Goal: Task Accomplishment & Management: Manage account settings

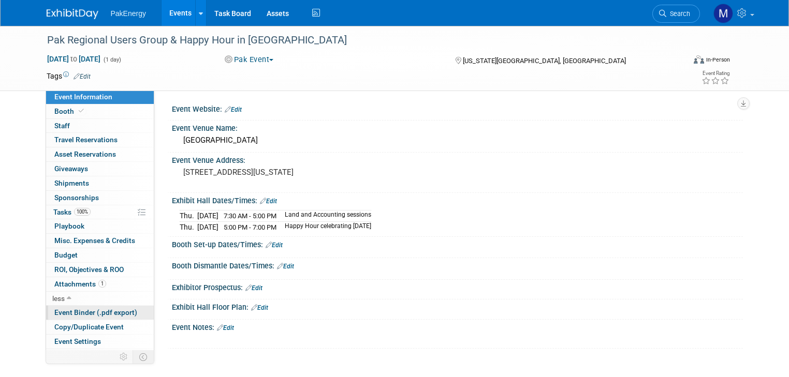
scroll to position [25, 0]
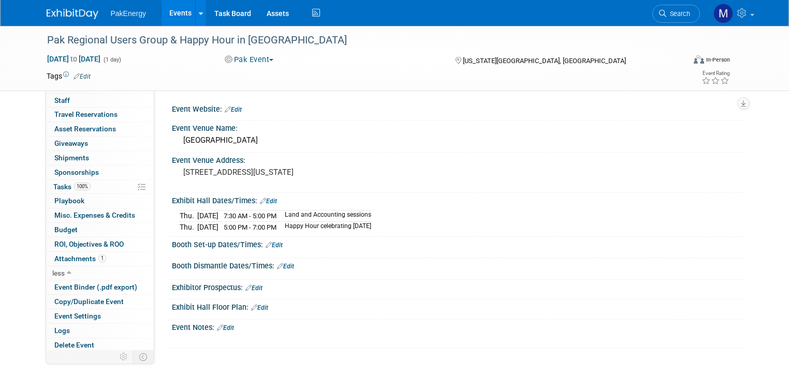
click at [171, 9] on link "Events" at bounding box center [181, 13] width 38 height 26
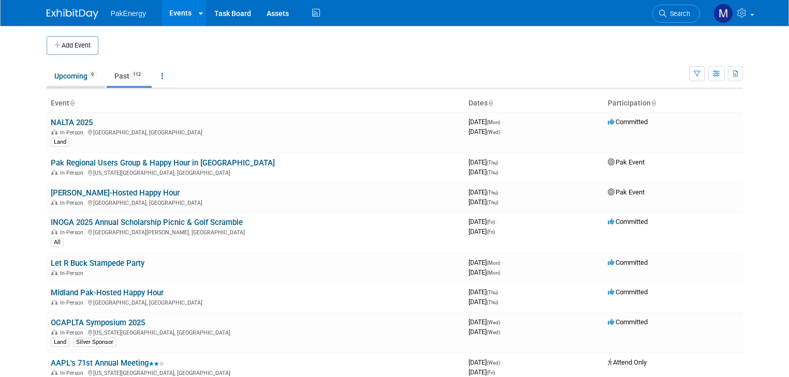
click at [63, 72] on link "Upcoming 9" at bounding box center [76, 76] width 58 height 20
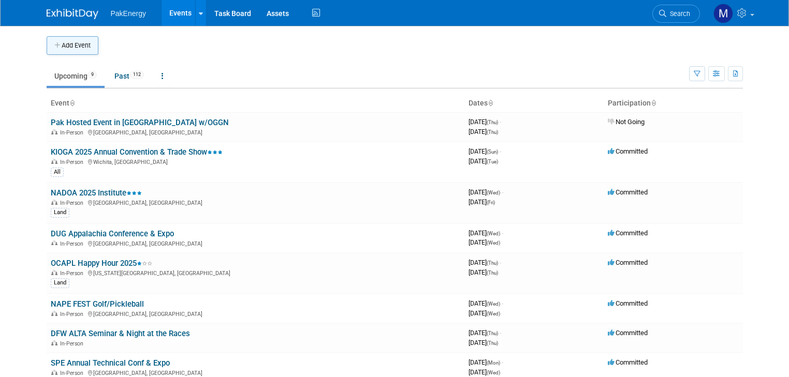
click at [62, 45] on button "Add Event" at bounding box center [73, 45] width 52 height 19
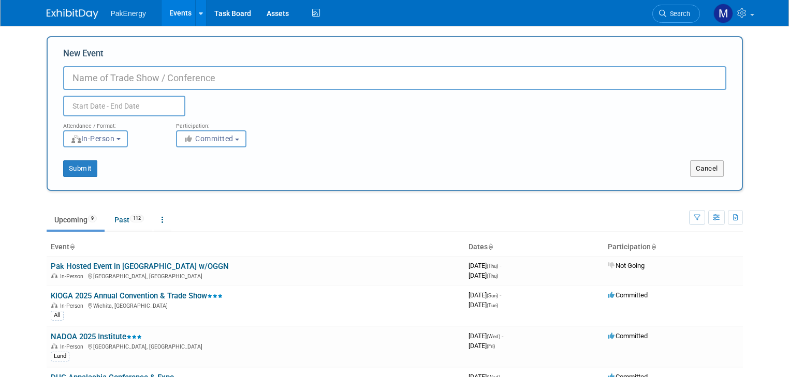
click at [153, 75] on input "New Event" at bounding box center [394, 78] width 663 height 24
type input "Houston Regional User Group"
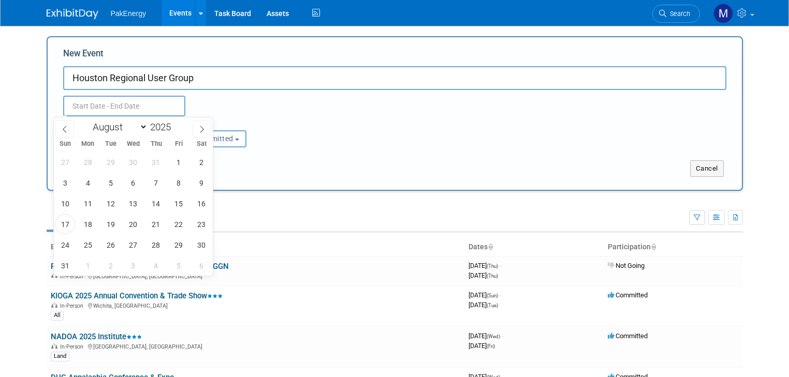
click at [135, 107] on input "text" at bounding box center [124, 106] width 122 height 21
click at [199, 124] on span at bounding box center [202, 129] width 19 height 18
select select "8"
click at [153, 221] on span "25" at bounding box center [156, 224] width 20 height 20
click at [154, 221] on span "25" at bounding box center [156, 224] width 20 height 20
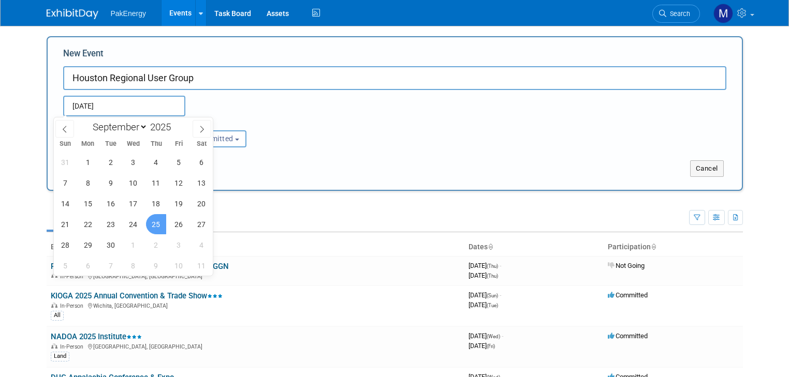
type input "Sep 25, 2025 to Sep 25, 2025"
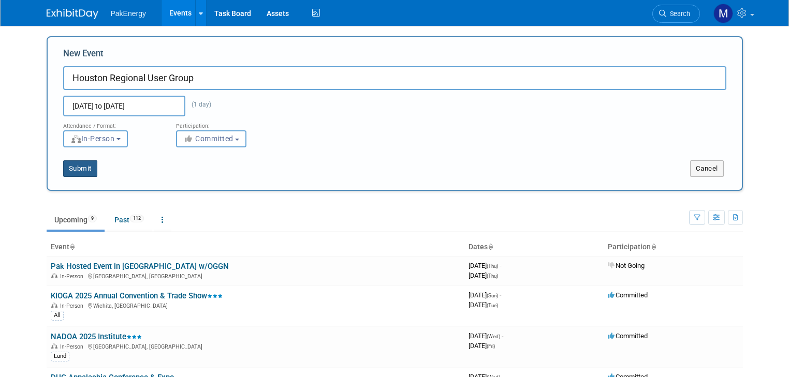
click at [77, 165] on button "Submit" at bounding box center [80, 168] width 34 height 17
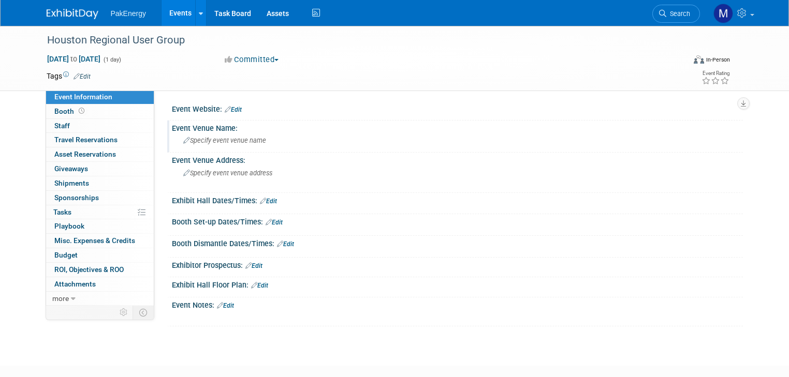
click at [201, 134] on div "Specify event venue name" at bounding box center [457, 141] width 555 height 16
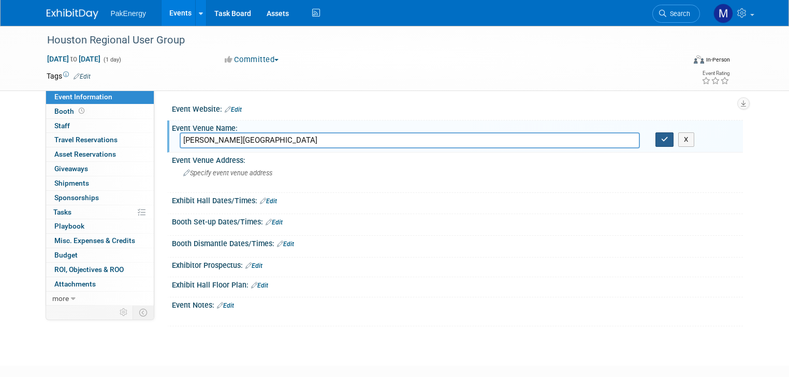
type input "C. Baldwin Hotel"
click at [668, 137] on icon "button" at bounding box center [664, 139] width 7 height 7
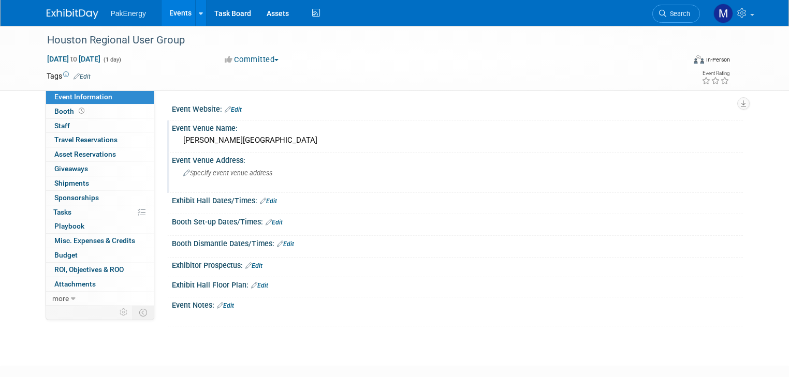
click at [207, 170] on span "Specify event venue address" at bounding box center [227, 173] width 89 height 8
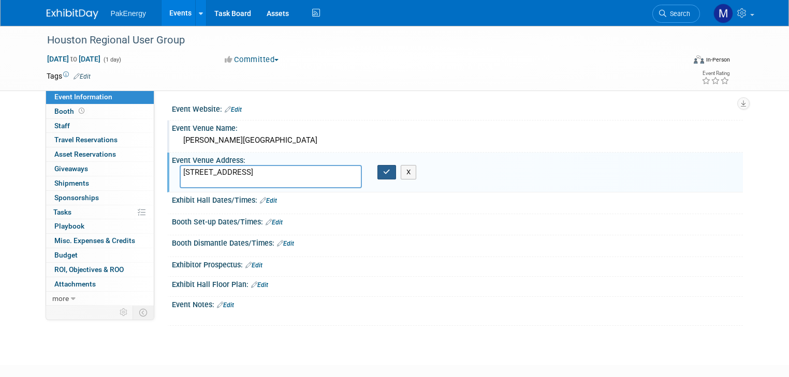
type textarea "400 Dallas St, Houston, TX 77002"
click at [383, 171] on icon "button" at bounding box center [386, 172] width 7 height 7
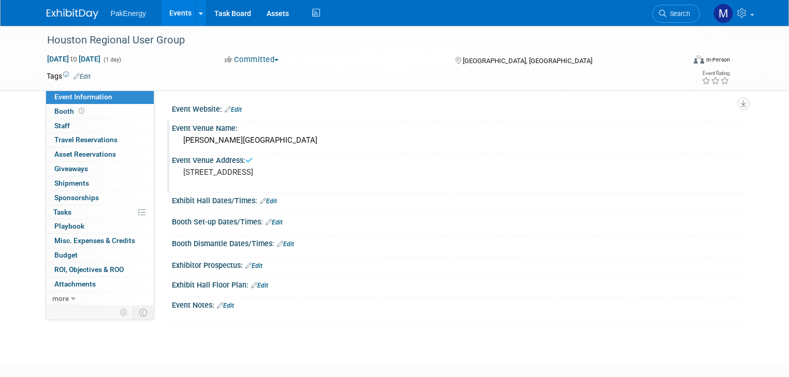
click at [262, 196] on div "Exhibit Hall Dates/Times: Edit" at bounding box center [457, 199] width 571 height 13
click at [262, 199] on link "Edit" at bounding box center [268, 201] width 17 height 7
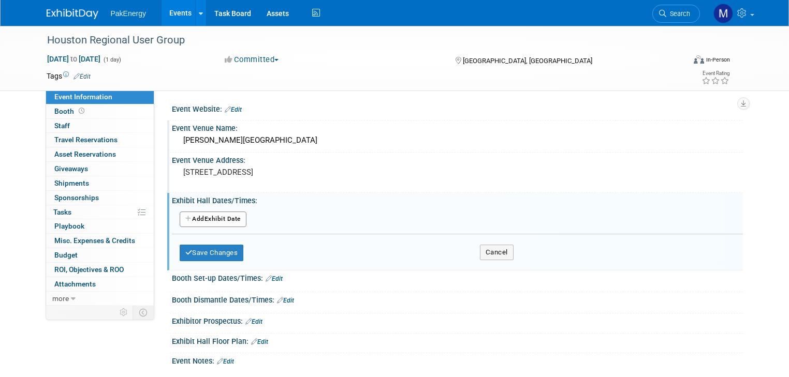
click at [222, 214] on button "Add Another Exhibit Date" at bounding box center [213, 220] width 67 height 16
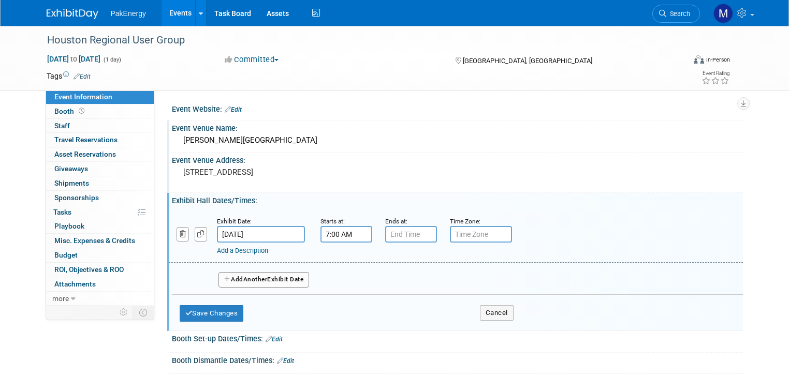
click at [337, 231] on input "7:00 AM" at bounding box center [346, 234] width 52 height 17
click at [385, 277] on span "00" at bounding box center [393, 282] width 20 height 19
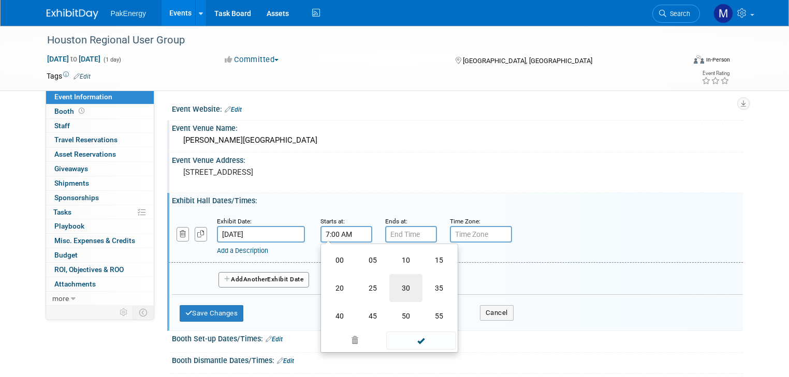
click at [393, 280] on td "30" at bounding box center [405, 288] width 33 height 28
type input "7:30 AM"
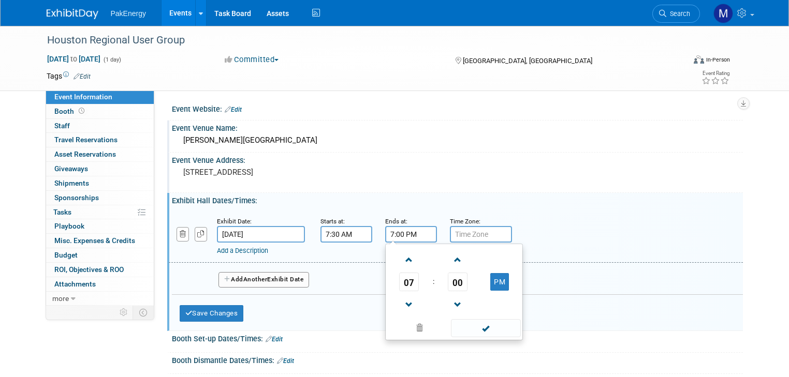
click at [405, 231] on input "7:00 PM" at bounding box center [411, 234] width 52 height 17
click at [399, 275] on span "07" at bounding box center [409, 282] width 20 height 19
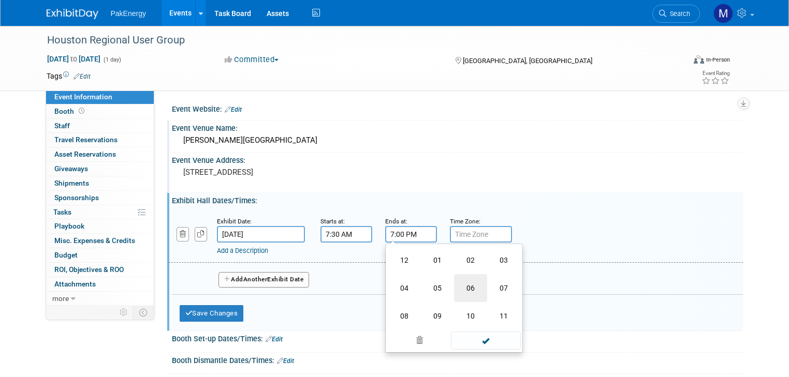
click at [454, 284] on td "06" at bounding box center [470, 288] width 33 height 28
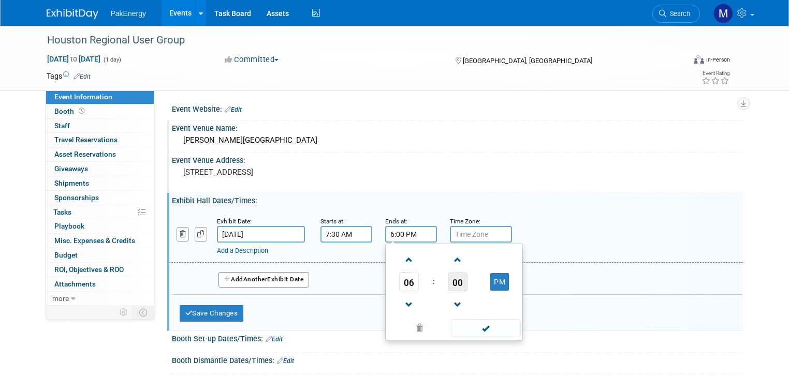
click at [448, 280] on span "00" at bounding box center [458, 282] width 20 height 19
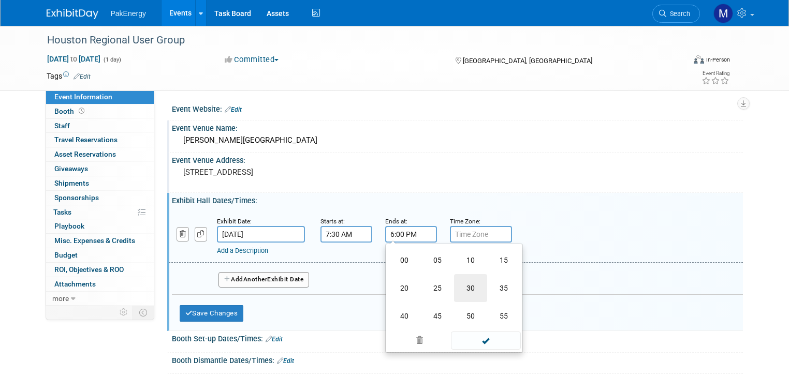
click at [461, 285] on td "30" at bounding box center [470, 288] width 33 height 28
type input "6:30 PM"
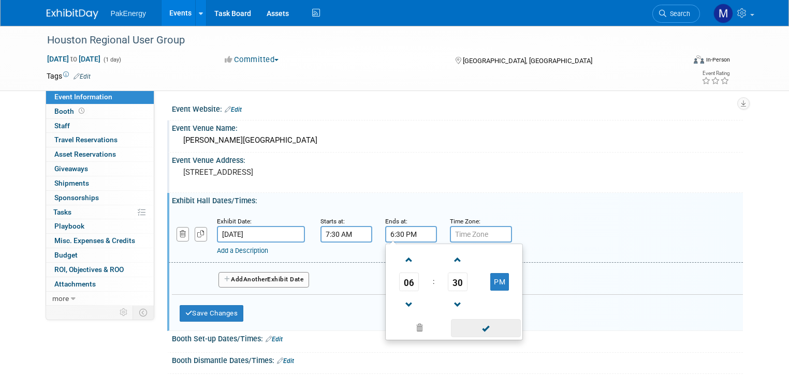
click at [485, 325] on span at bounding box center [486, 328] width 70 height 18
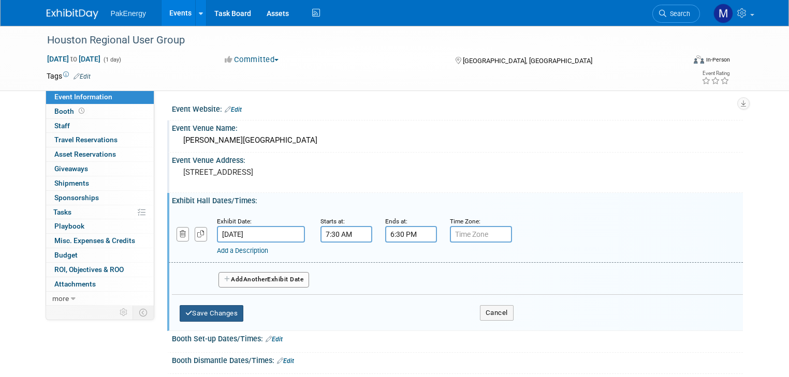
click at [201, 308] on button "Save Changes" at bounding box center [212, 313] width 64 height 17
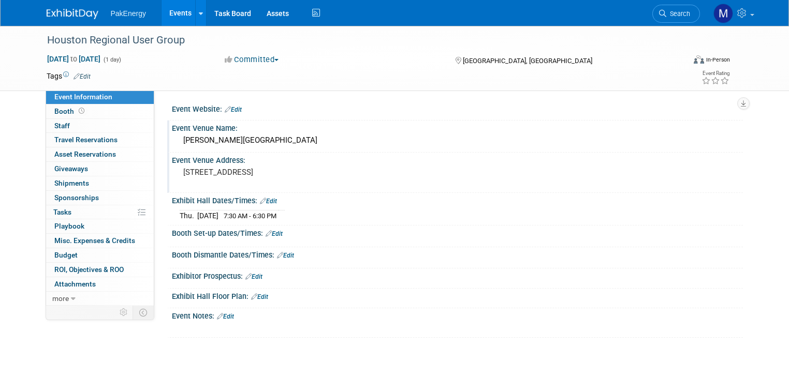
click at [221, 313] on link "Edit" at bounding box center [225, 316] width 17 height 7
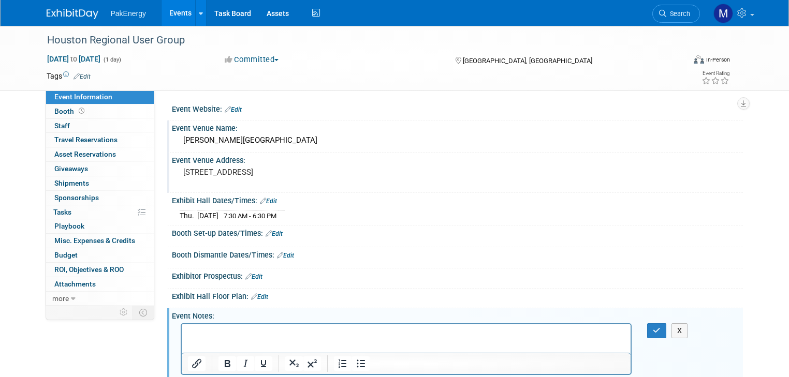
click at [214, 336] on p "Rich Text Area. Press ALT-0 for help." at bounding box center [405, 333] width 437 height 10
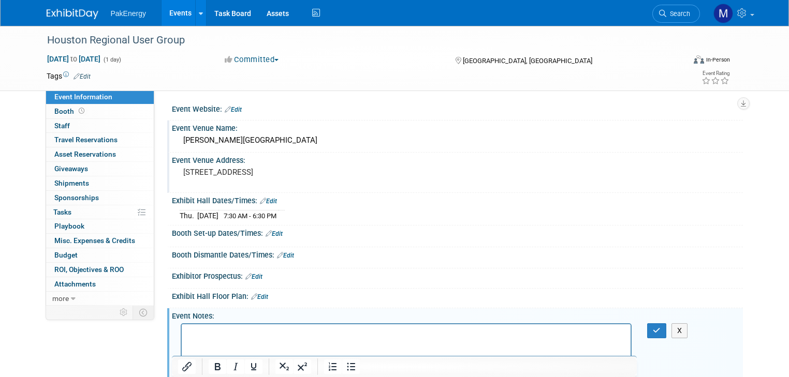
scroll to position [64, 0]
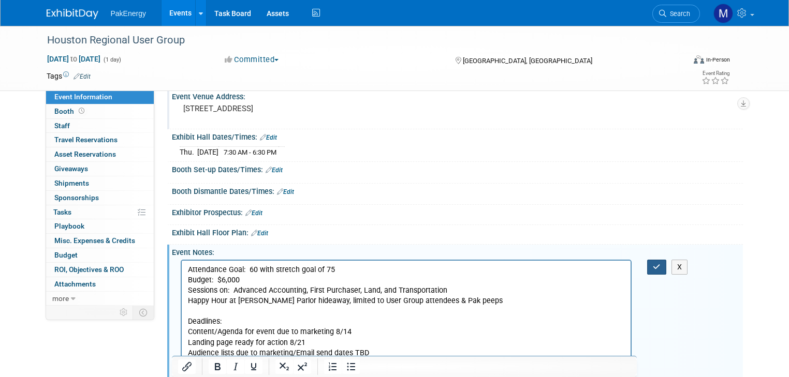
click at [660, 263] on icon "button" at bounding box center [657, 266] width 8 height 7
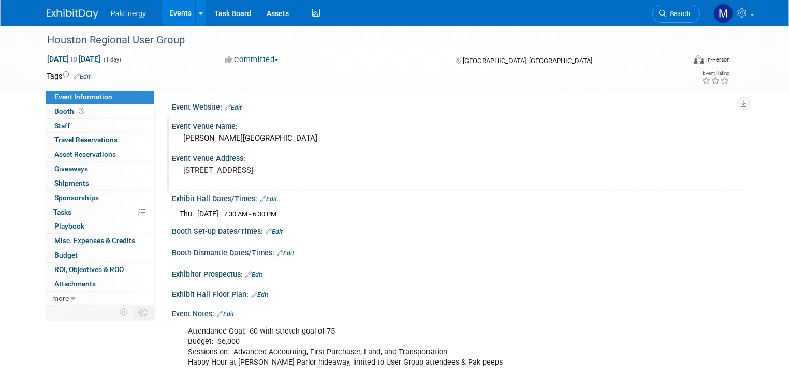
scroll to position [0, 0]
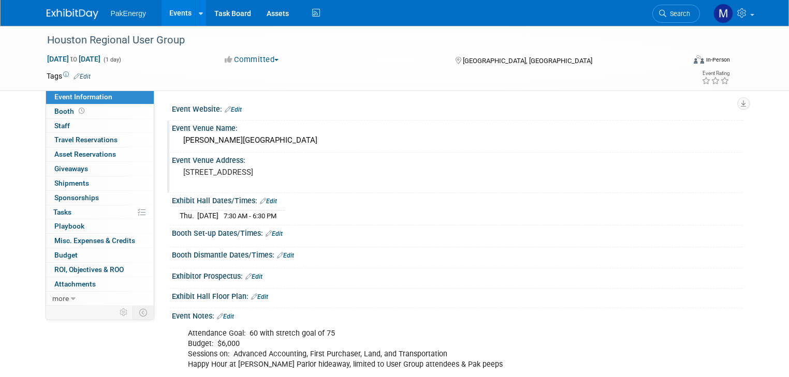
click at [170, 8] on link "Events" at bounding box center [181, 13] width 38 height 26
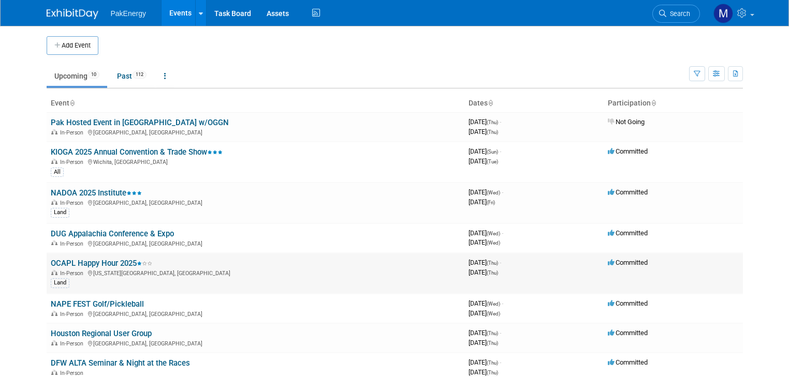
click at [100, 263] on link "OCAPL Happy Hour 2025" at bounding box center [101, 263] width 101 height 9
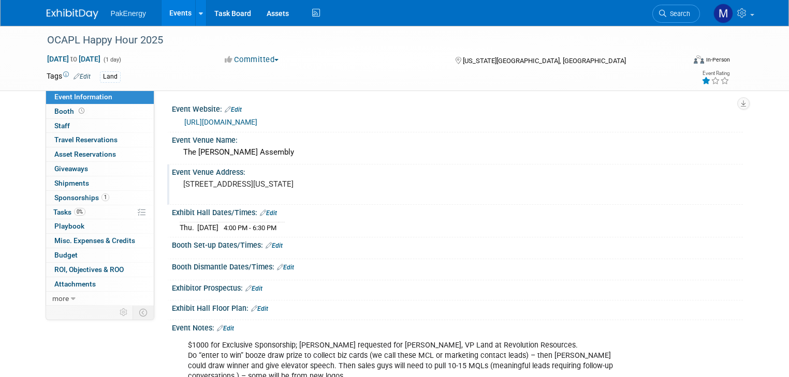
click at [387, 173] on div "Event Venue Address:" at bounding box center [457, 171] width 571 height 13
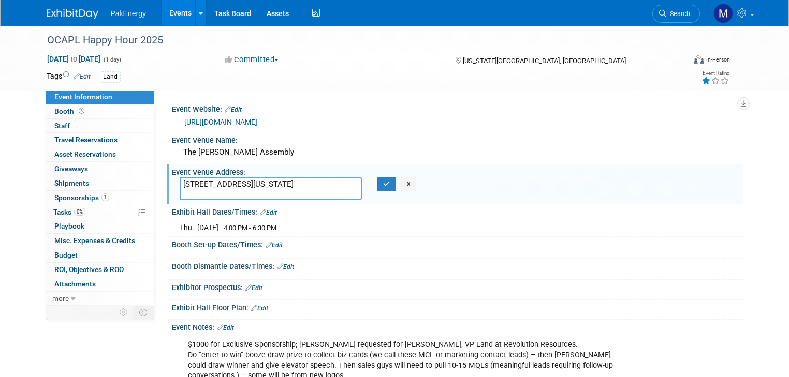
click at [168, 8] on link "Events" at bounding box center [181, 13] width 38 height 26
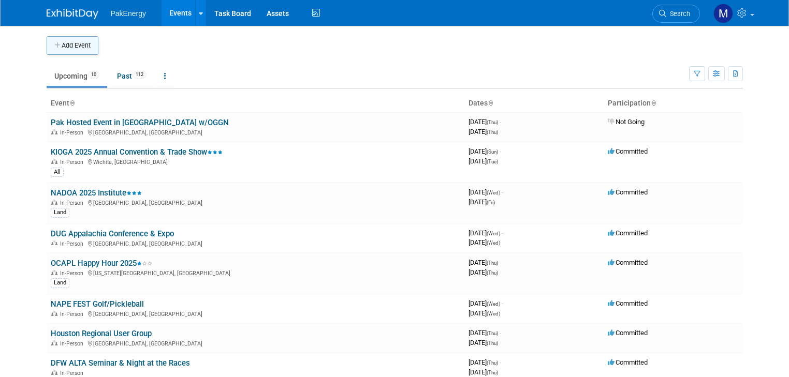
click at [62, 46] on button "Add Event" at bounding box center [73, 45] width 52 height 19
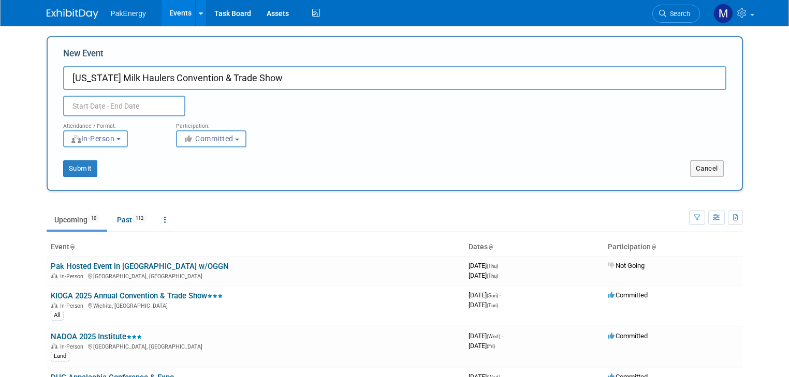
type input "[US_STATE] Milk Haulers Convention & Trade Show"
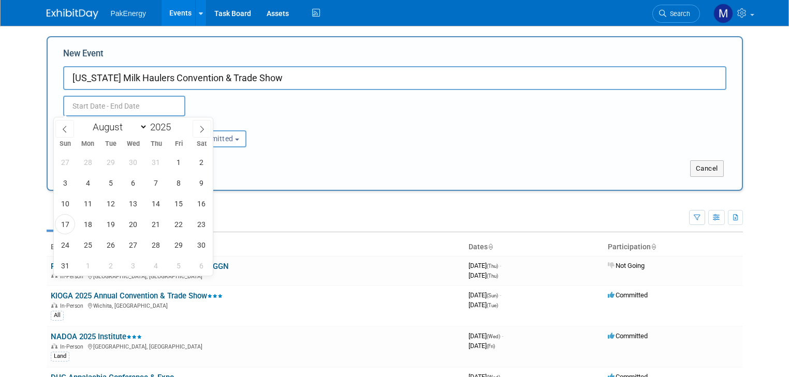
click at [86, 102] on input "text" at bounding box center [124, 106] width 122 height 21
click at [199, 126] on icon at bounding box center [201, 129] width 7 height 7
select select "8"
click at [131, 222] on span "24" at bounding box center [133, 224] width 20 height 20
click at [151, 222] on span "25" at bounding box center [156, 224] width 20 height 20
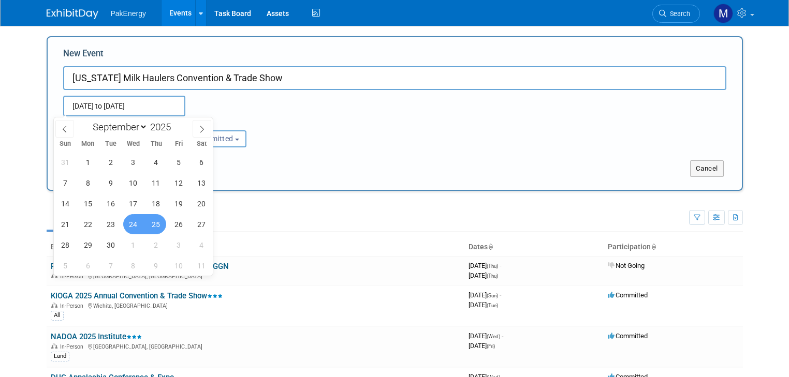
type input "Sep 24, 2025 to Sep 25, 2025"
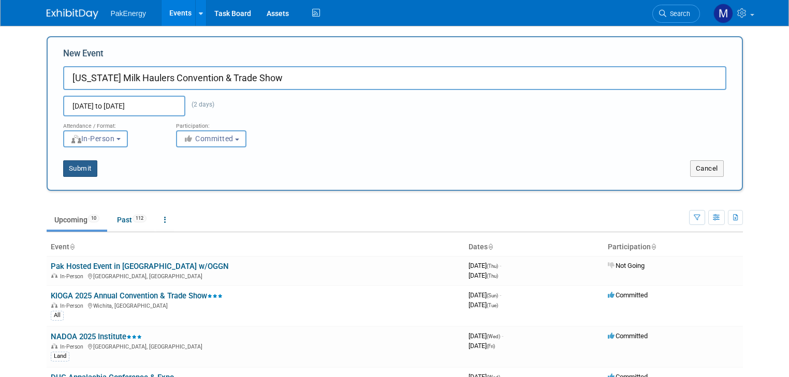
click at [63, 167] on button "Submit" at bounding box center [80, 168] width 34 height 17
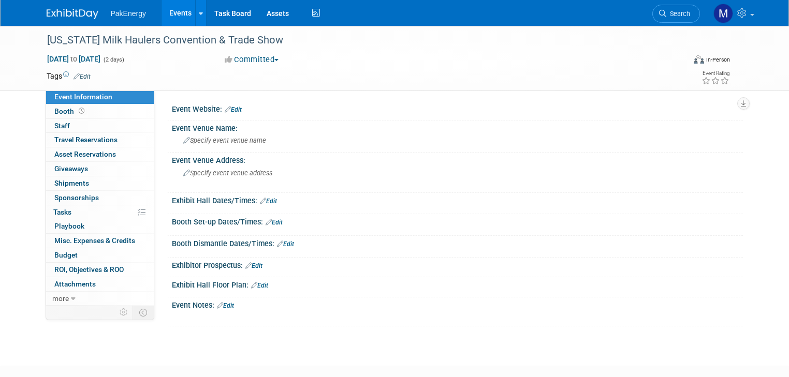
click at [225, 106] on link "Edit" at bounding box center [233, 109] width 17 height 7
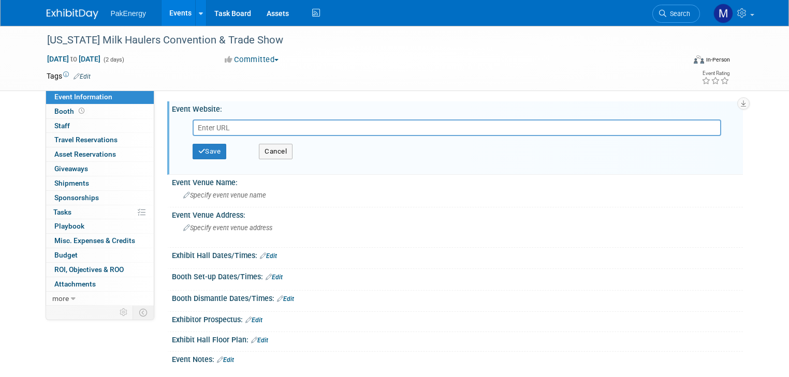
paste input "[URL][DOMAIN_NAME]"
type input "[URL][DOMAIN_NAME]"
click at [203, 150] on button "Save" at bounding box center [210, 152] width 34 height 16
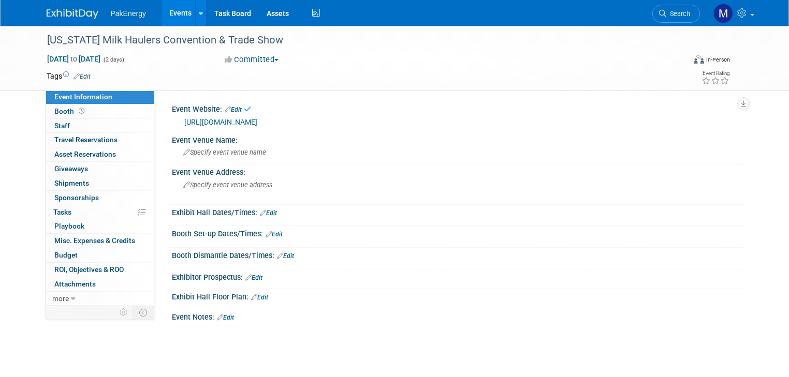
click at [203, 150] on span "Specify event venue name" at bounding box center [224, 153] width 83 height 8
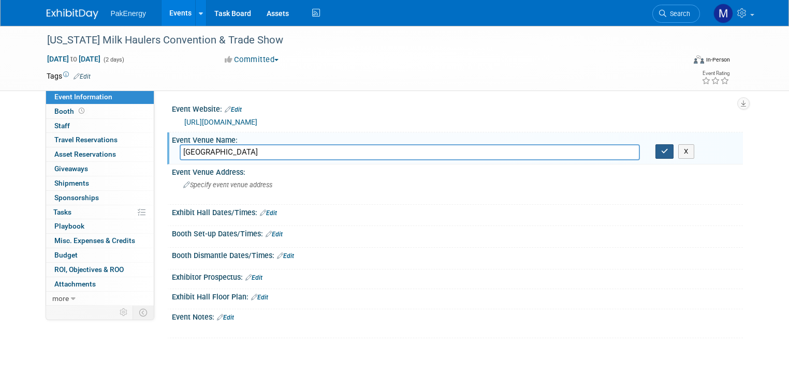
type input "Hilton Garden Inn"
click at [667, 152] on icon "button" at bounding box center [664, 151] width 7 height 7
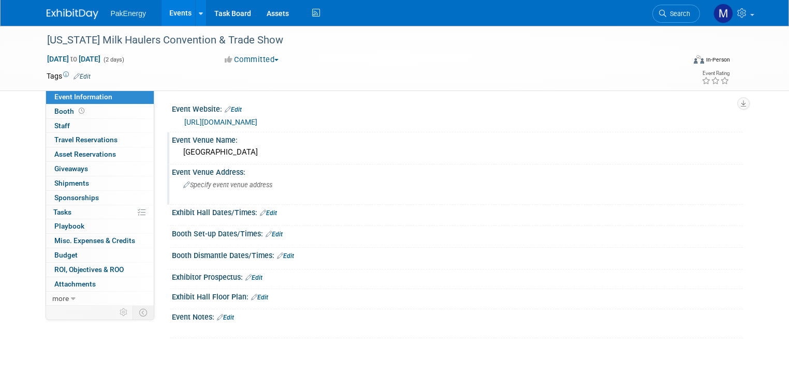
click at [211, 187] on span "Specify event venue address" at bounding box center [227, 185] width 89 height 8
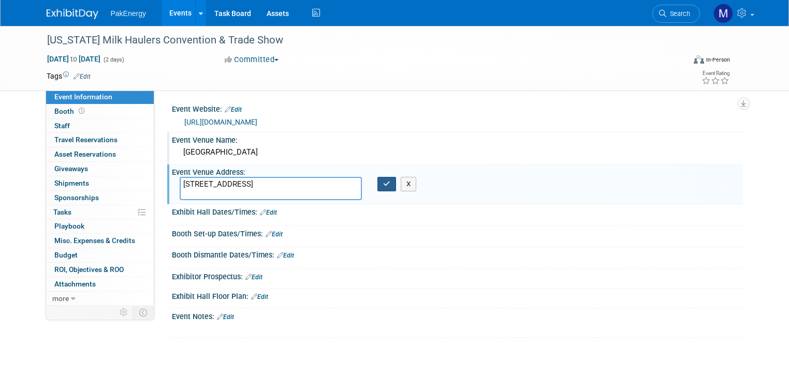
type textarea "151401 County Road NN Wausau, WI 54401"
click at [379, 181] on button "button" at bounding box center [386, 184] width 19 height 14
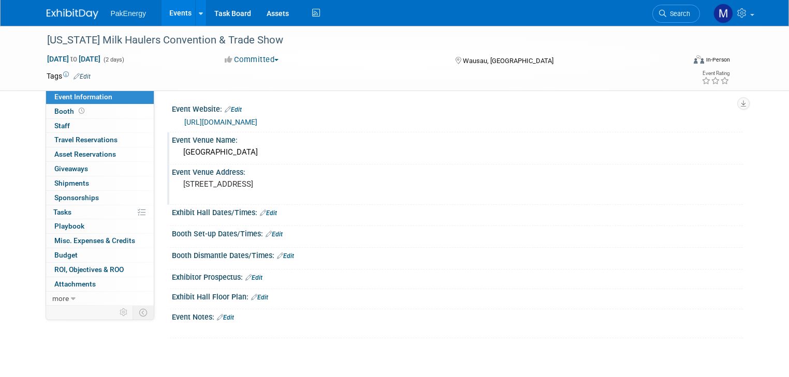
click at [263, 211] on link "Edit" at bounding box center [268, 213] width 17 height 7
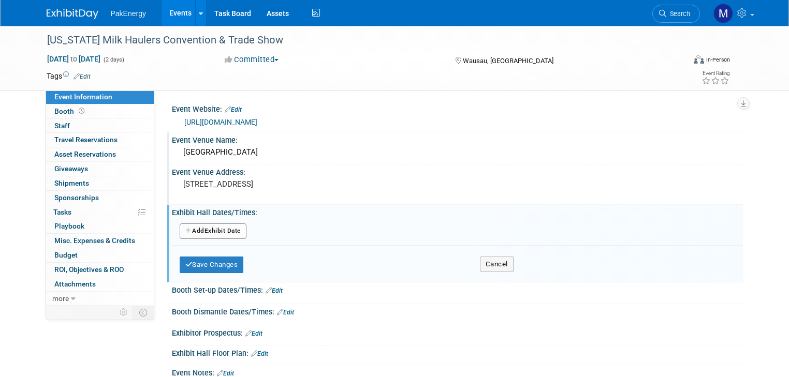
click at [226, 228] on button "Add Another Exhibit Date" at bounding box center [213, 232] width 67 height 16
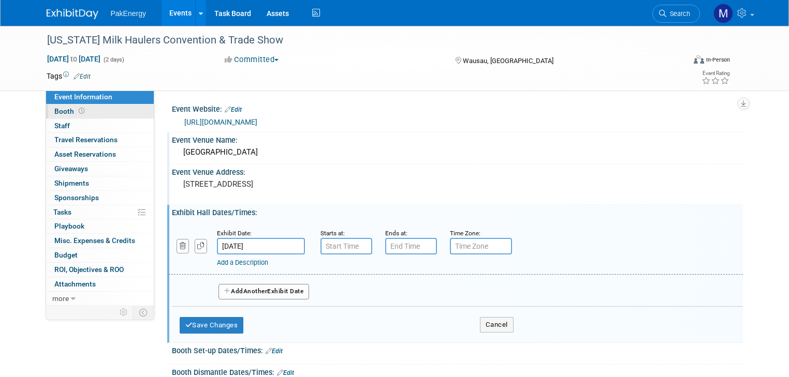
click at [57, 112] on span "Booth" at bounding box center [70, 111] width 32 height 8
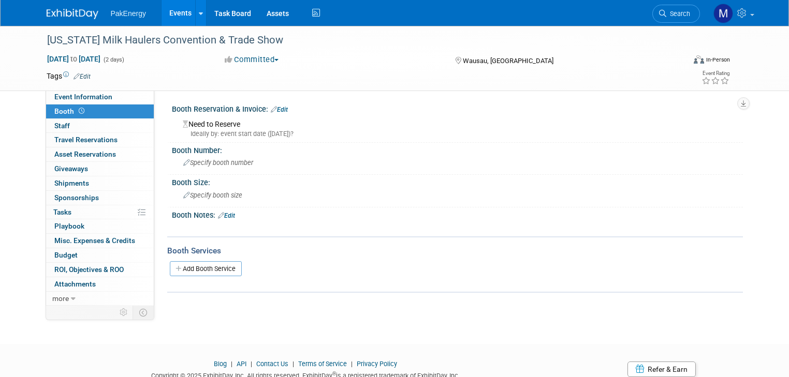
click at [224, 126] on div "Need to Reserve Ideally by: event start date (Wed. Sep 24, 2025)?" at bounding box center [457, 127] width 555 height 22
click at [275, 108] on link "Edit" at bounding box center [279, 109] width 17 height 7
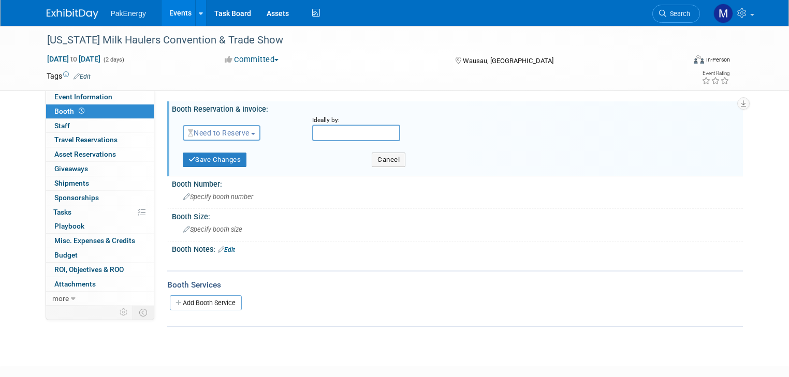
click at [247, 129] on button "Need to Reserve" at bounding box center [222, 133] width 78 height 16
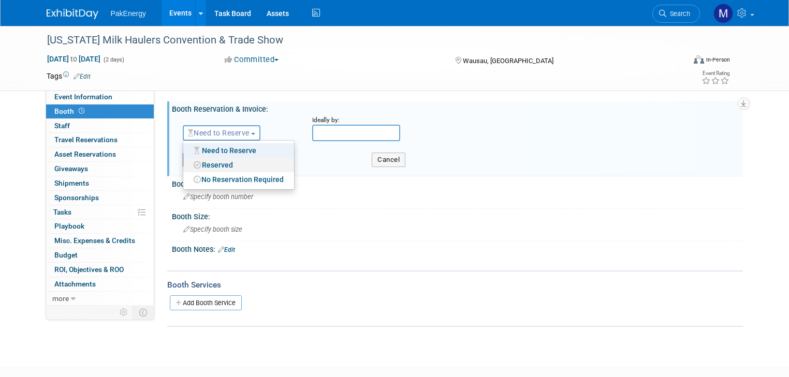
click at [232, 164] on link "Reserved" at bounding box center [238, 165] width 111 height 14
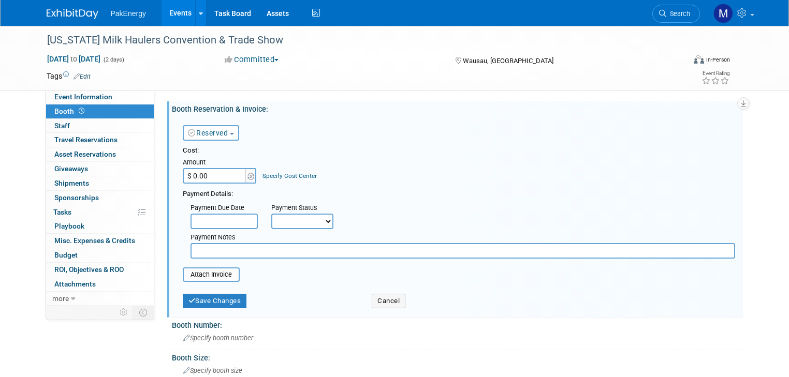
click at [221, 177] on input "$ 0.00" at bounding box center [215, 176] width 65 height 16
type input "$ 154.50"
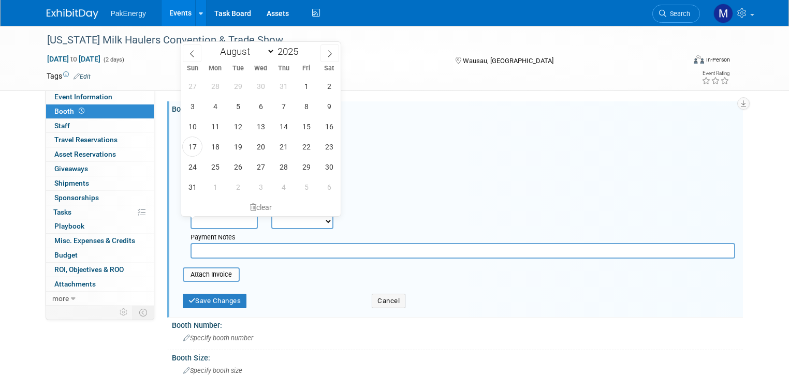
click at [239, 217] on input "text" at bounding box center [223, 222] width 67 height 16
click at [192, 50] on icon at bounding box center [191, 53] width 7 height 7
select select "6"
click at [240, 123] on span "15" at bounding box center [238, 126] width 20 height 20
type input "Jul 15, 2025"
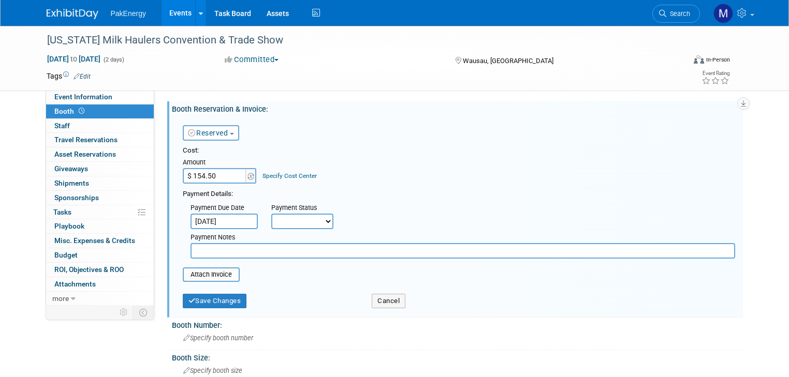
click at [318, 219] on select "Not Paid Yet Partially Paid Paid in Full" at bounding box center [302, 222] width 62 height 16
select select "1"
click at [271, 214] on select "Not Paid Yet Partially Paid Paid in Full" at bounding box center [302, 222] width 62 height 16
click at [206, 296] on button "Save Changes" at bounding box center [215, 301] width 64 height 14
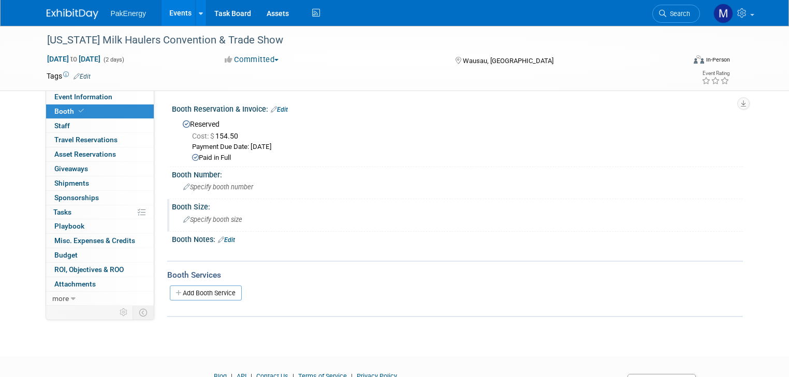
click at [197, 217] on span "Specify booth size" at bounding box center [212, 220] width 59 height 8
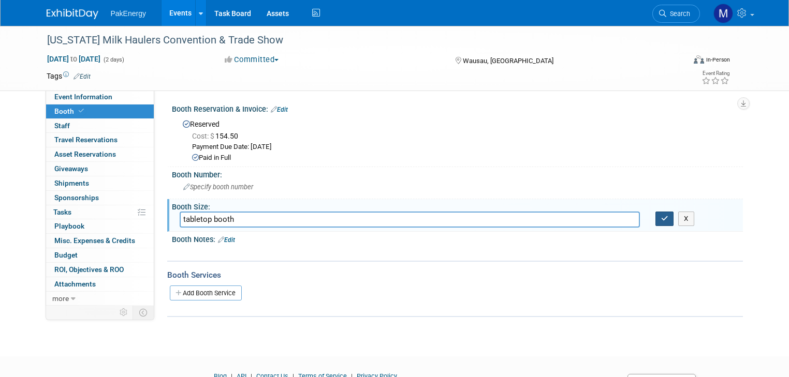
type input "tabletop booth"
click at [668, 216] on icon "button" at bounding box center [664, 218] width 7 height 7
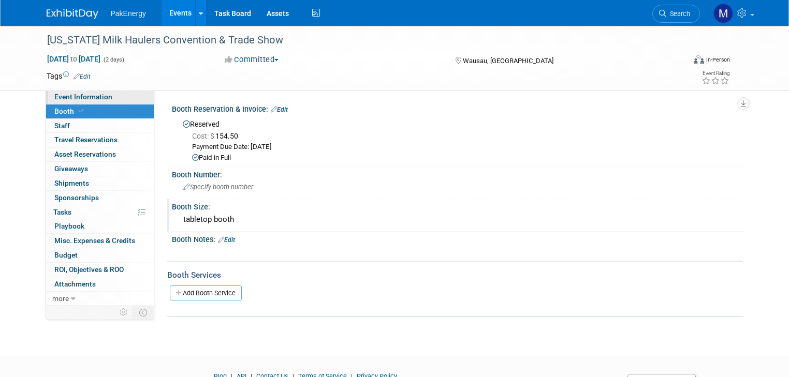
click at [70, 92] on link "Event Information" at bounding box center [100, 97] width 108 height 14
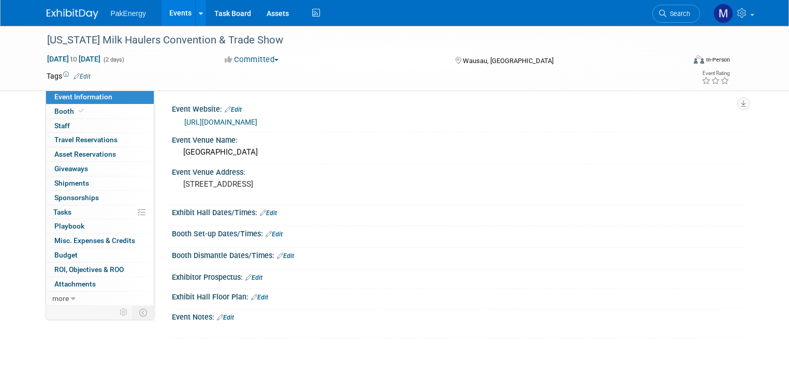
click at [219, 314] on link "Edit" at bounding box center [225, 317] width 17 height 7
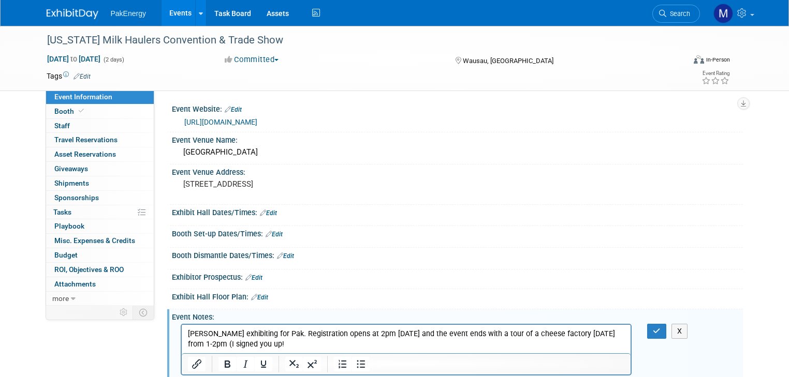
click at [246, 346] on p "Connor exhibiting for Pak. Registration opens at 2pm Wednesday and the event en…" at bounding box center [405, 339] width 437 height 21
click at [660, 330] on icon "button" at bounding box center [657, 331] width 8 height 7
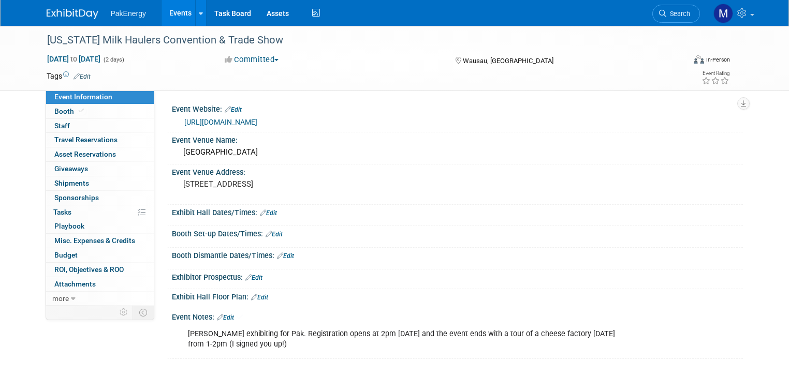
click at [174, 10] on link "Events" at bounding box center [181, 13] width 38 height 26
